Goal: Transaction & Acquisition: Download file/media

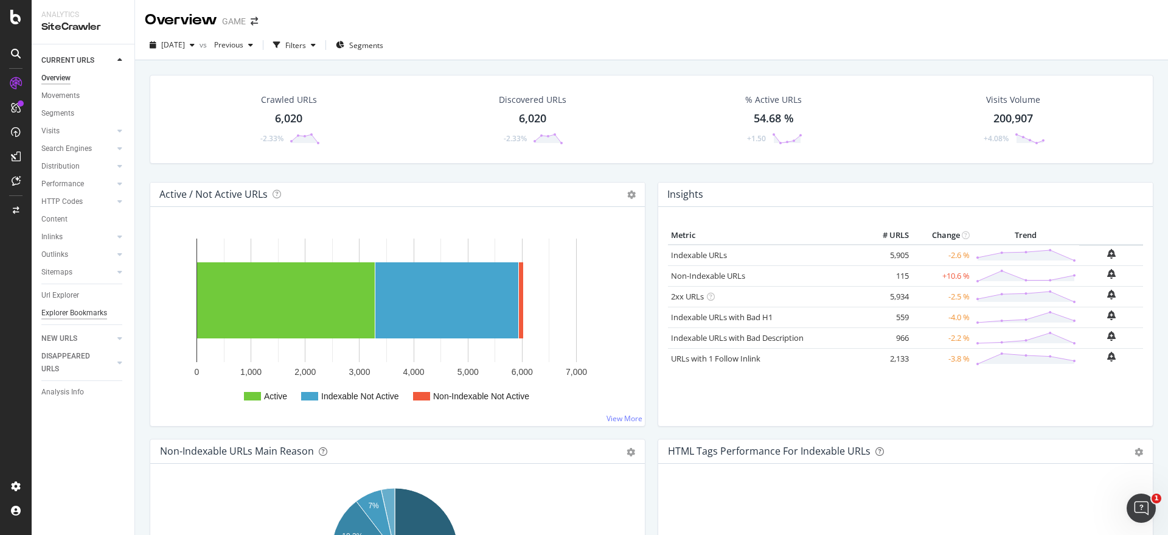
click at [76, 309] on div "Explorer Bookmarks" at bounding box center [74, 313] width 66 height 13
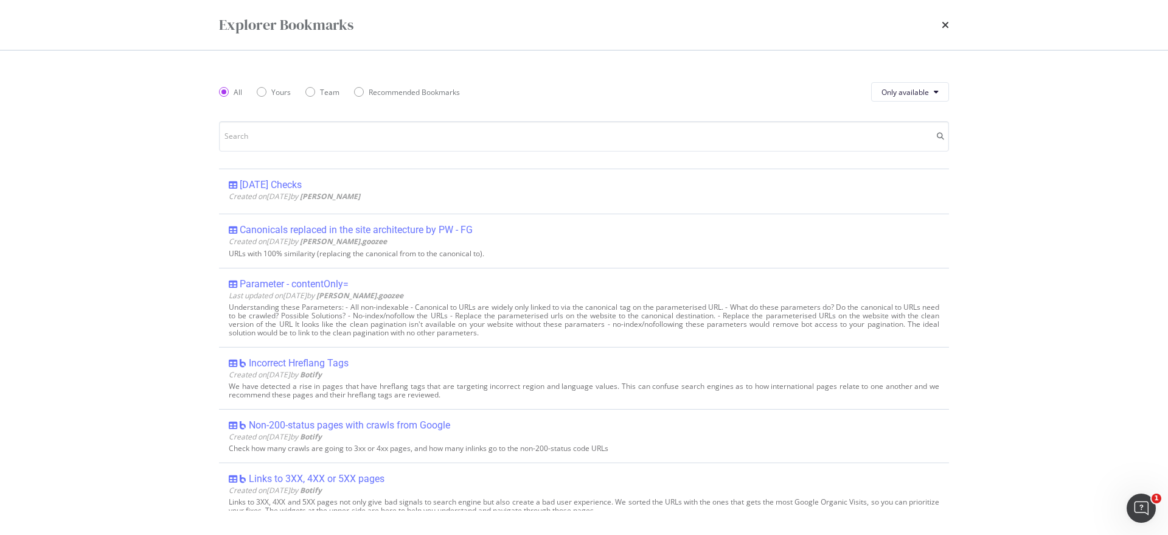
click at [282, 184] on div "[DATE] Checks" at bounding box center [271, 185] width 62 height 12
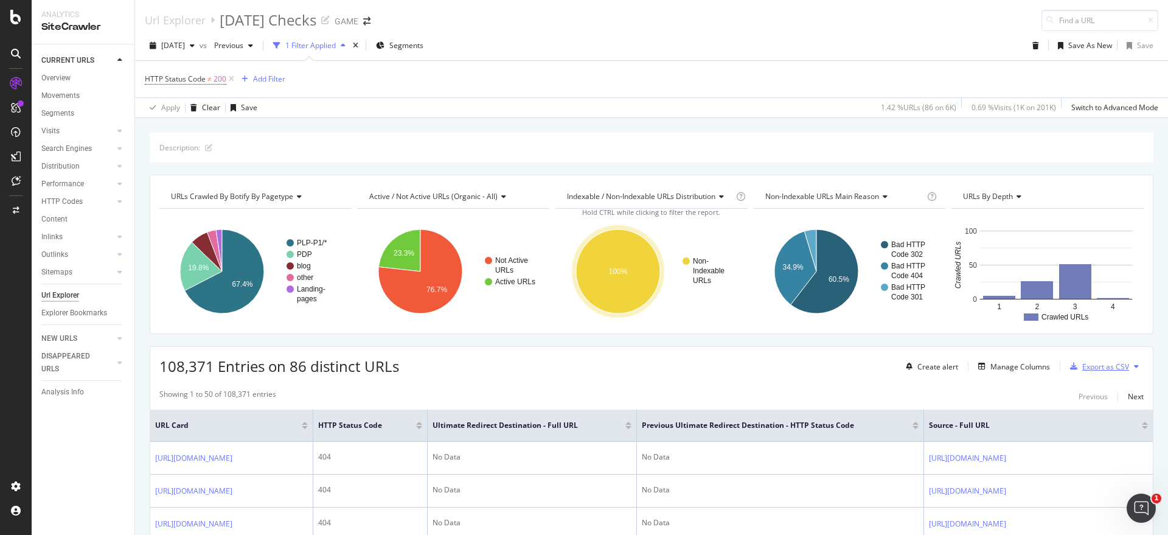
click at [1098, 366] on div "Export as CSV" at bounding box center [1105, 366] width 47 height 10
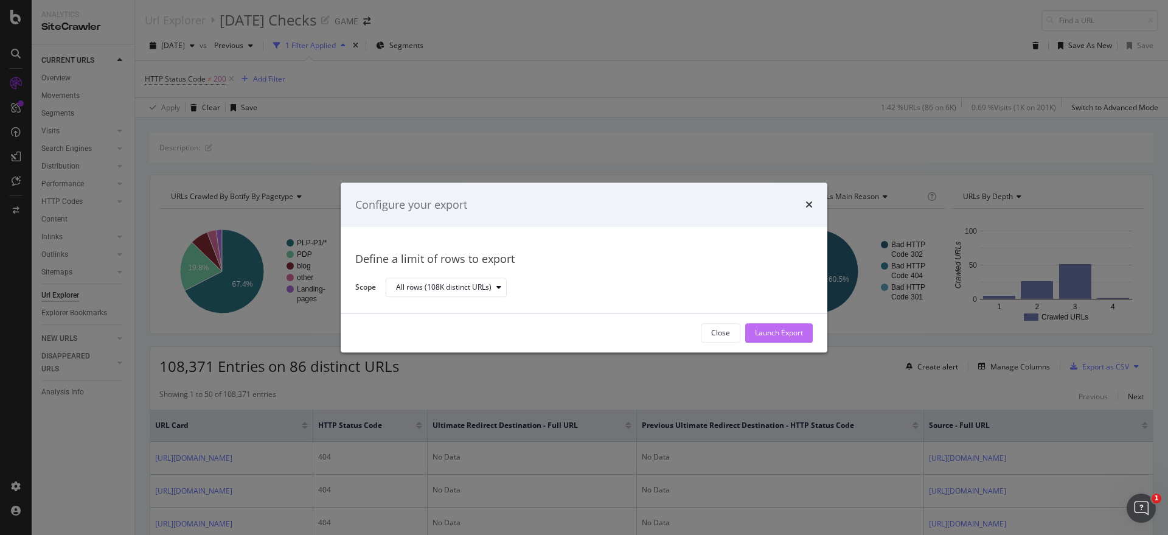
click at [772, 335] on div "Launch Export" at bounding box center [779, 333] width 48 height 10
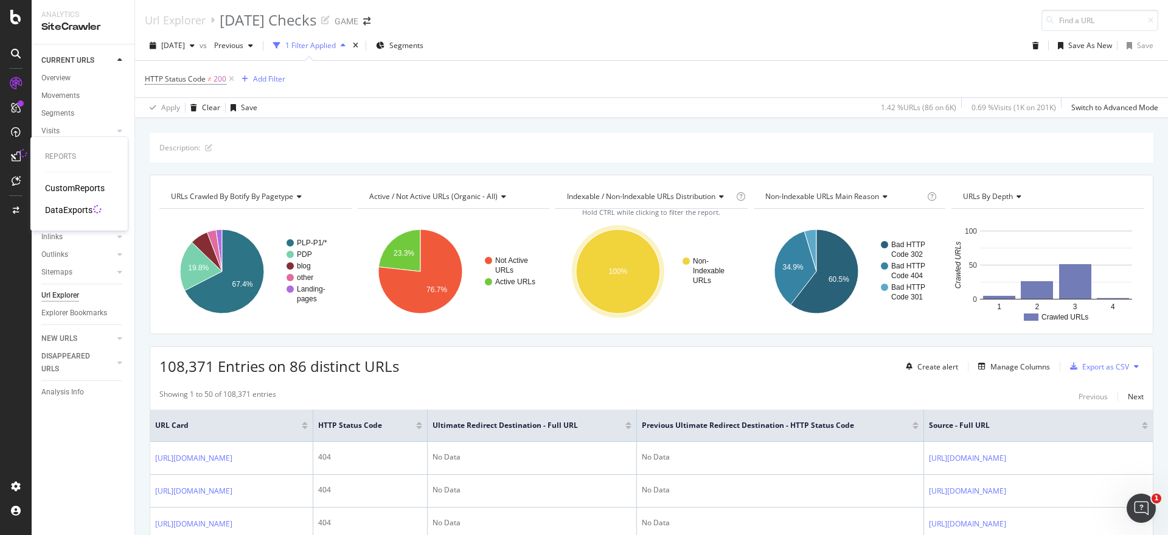
click at [68, 209] on div "DataExports" at bounding box center [68, 210] width 47 height 12
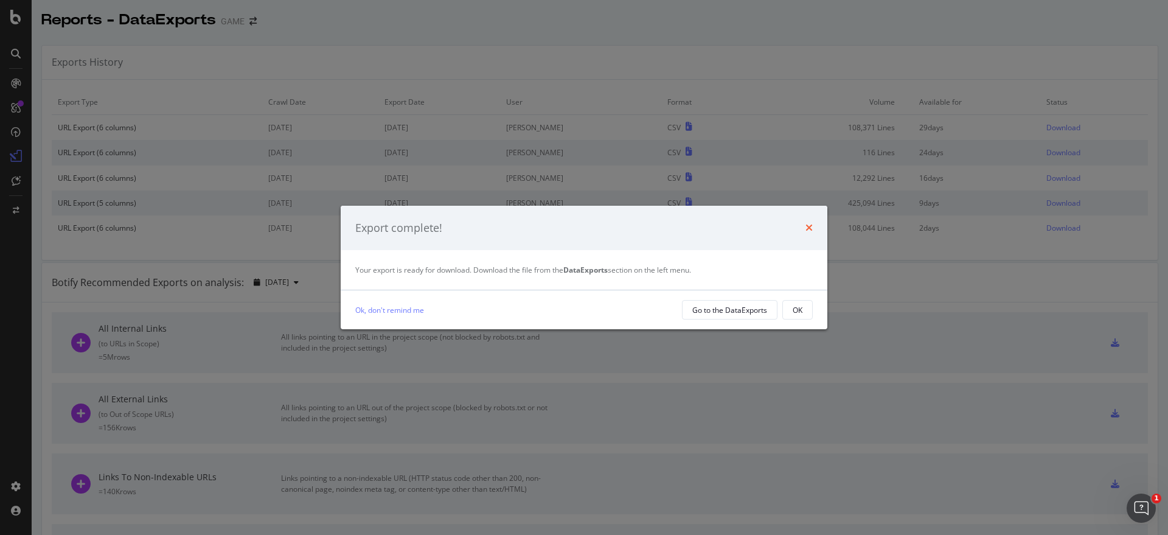
click at [811, 226] on icon "times" at bounding box center [808, 228] width 7 height 10
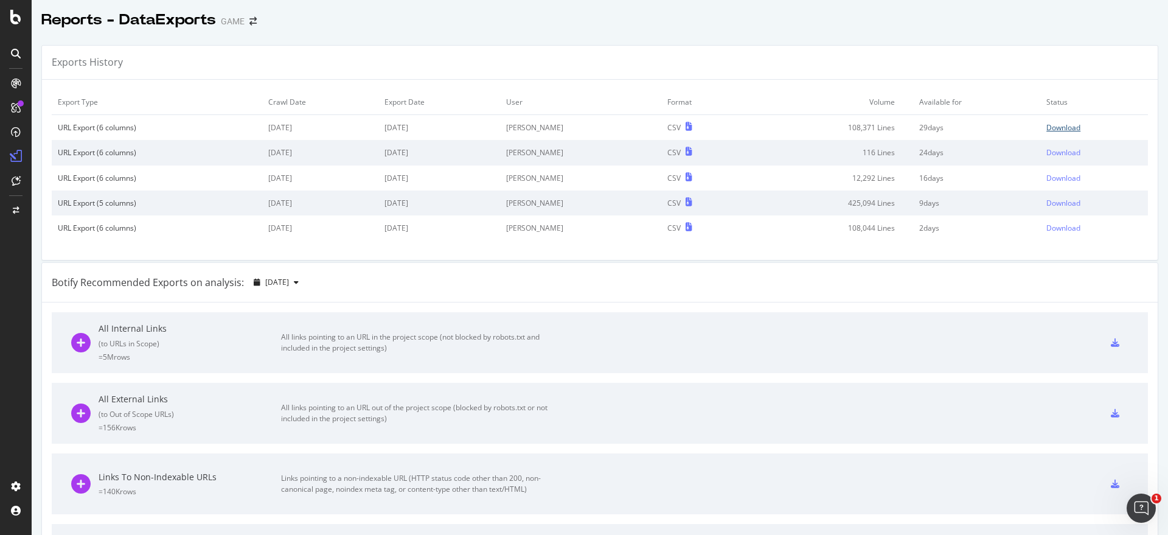
click at [1046, 131] on div "Download" at bounding box center [1063, 127] width 34 height 10
